Goal: Find specific page/section

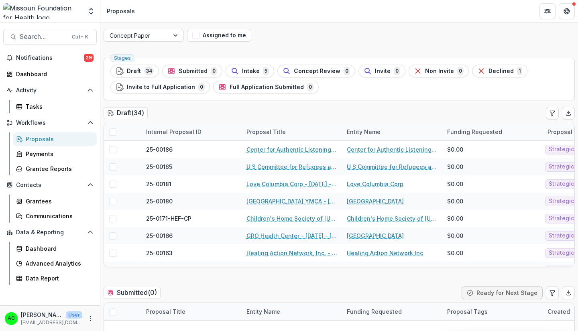
click at [53, 34] on span "Search..." at bounding box center [43, 37] width 47 height 8
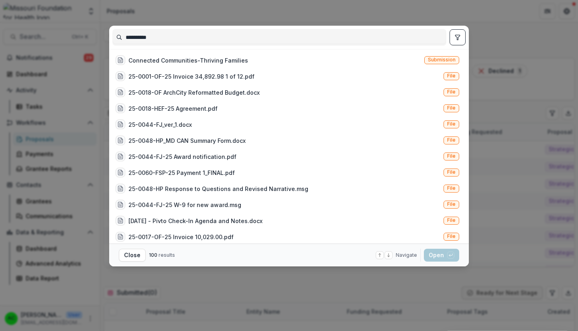
type input "**********"
click at [150, 63] on div "Connected Communities-Thriving Families" at bounding box center [188, 60] width 120 height 8
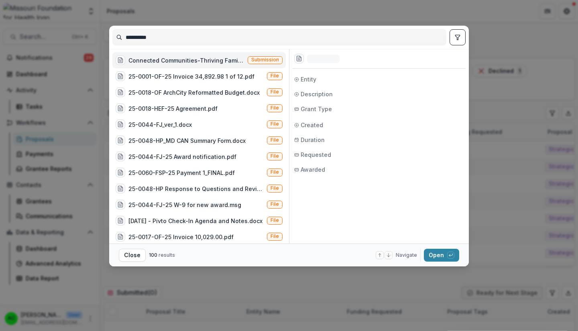
click at [432, 258] on button "Open with enter key" at bounding box center [441, 255] width 35 height 13
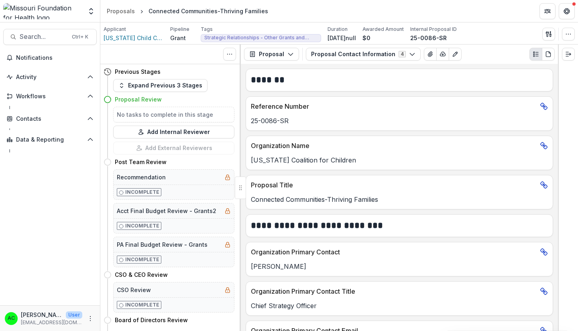
click at [409, 55] on icon "button" at bounding box center [412, 54] width 6 height 6
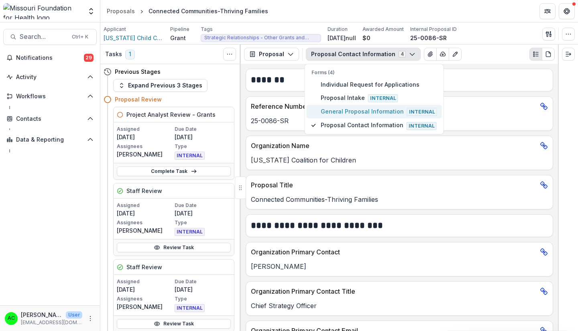
click at [392, 112] on span "General Proposal Information Internal" at bounding box center [379, 111] width 116 height 9
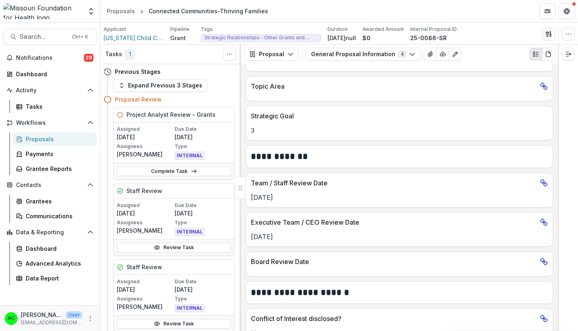
scroll to position [1047, 0]
